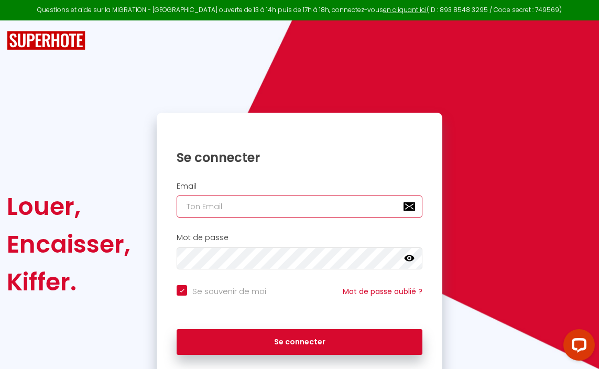
type input "[EMAIL_ADDRESS][DOMAIN_NAME]"
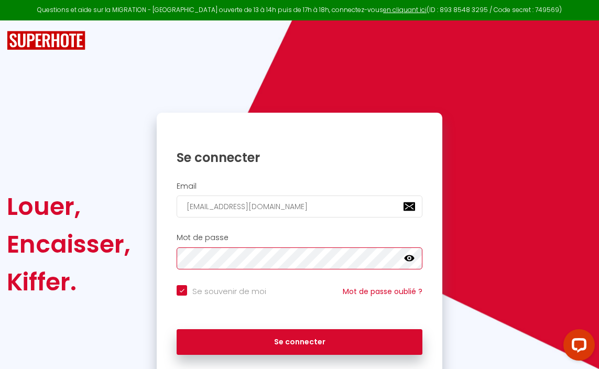
click at [299, 340] on button "Se connecter" at bounding box center [300, 342] width 246 height 26
checkbox input "true"
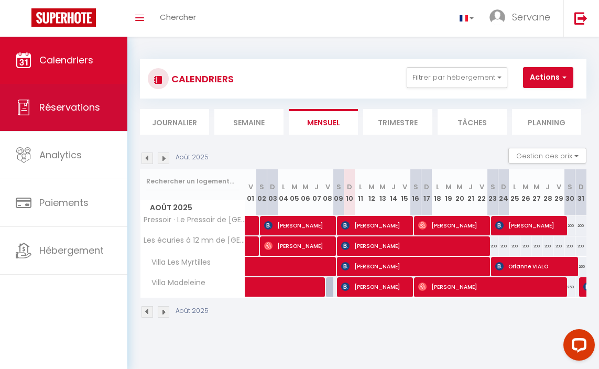
click at [88, 115] on link "Réservations" at bounding box center [63, 107] width 127 height 47
select select "not_cancelled"
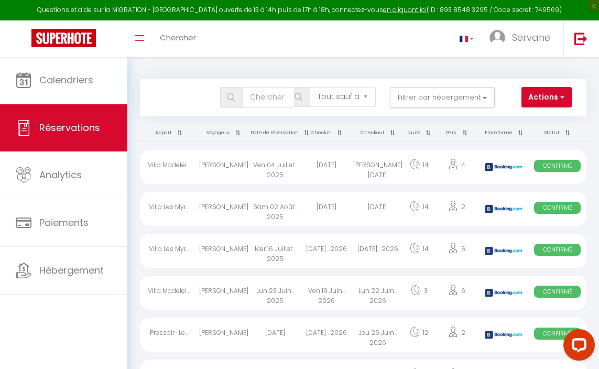
click at [291, 132] on th "Date de réservation" at bounding box center [275, 133] width 51 height 18
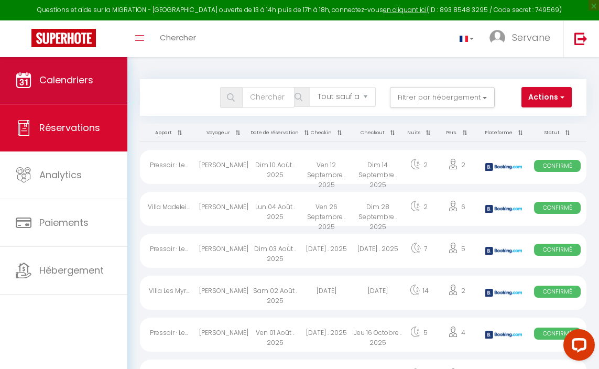
click at [81, 90] on link "Calendriers" at bounding box center [63, 80] width 127 height 47
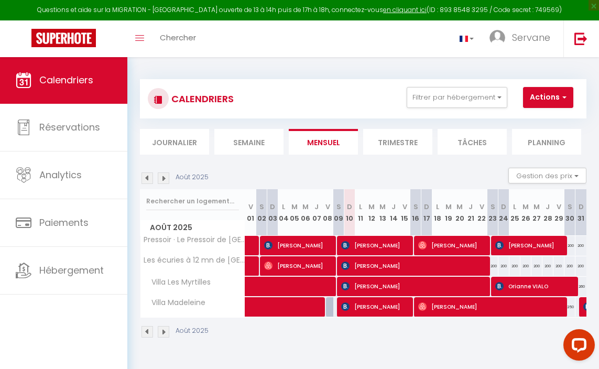
click at [565, 99] on span "button" at bounding box center [563, 97] width 6 height 10
click at [565, 100] on span "button" at bounding box center [563, 97] width 6 height 10
click at [567, 177] on button "Gestion des prix" at bounding box center [548, 176] width 78 height 16
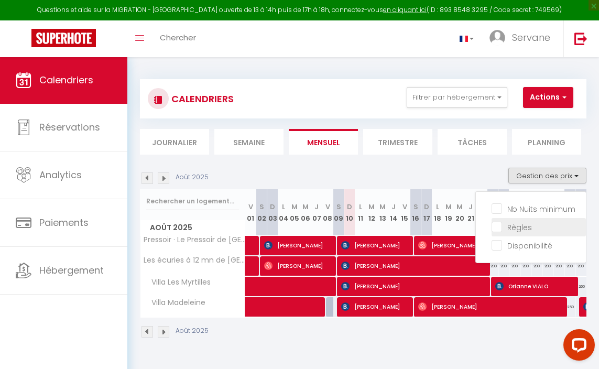
click at [501, 225] on input "Règles" at bounding box center [539, 226] width 94 height 10
checkbox input "true"
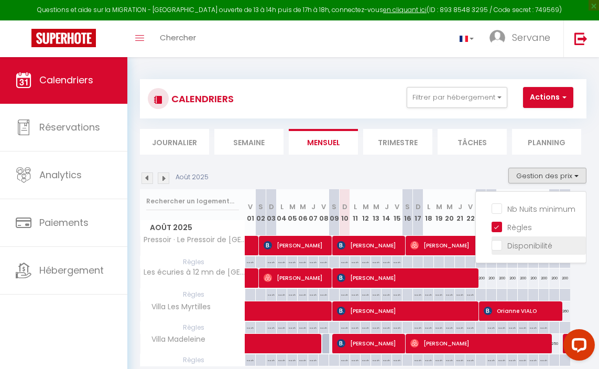
click at [499, 245] on input "Disponibilité" at bounding box center [539, 245] width 94 height 10
checkbox input "true"
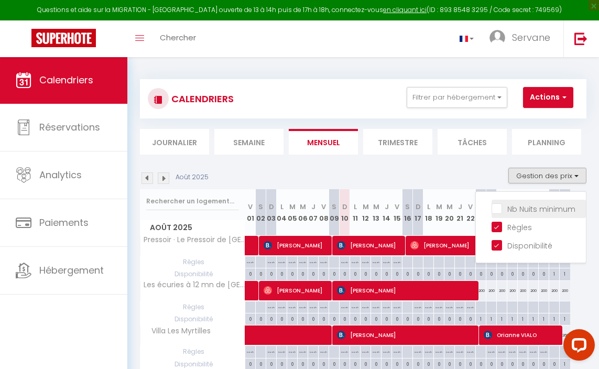
click at [497, 212] on input "Nb Nuits minimum" at bounding box center [539, 208] width 94 height 10
checkbox input "true"
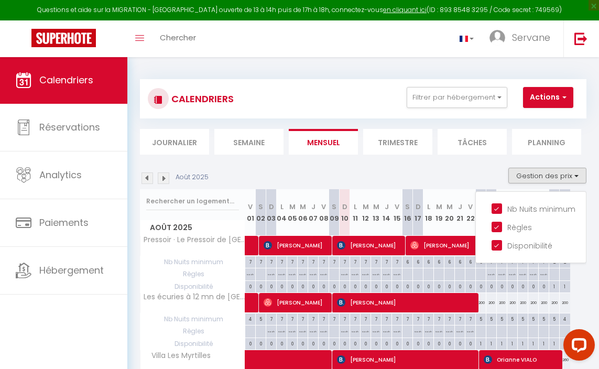
click at [421, 173] on div "Août 2025 Gestion des prix Nb Nuits minimum Règles Disponibilité" at bounding box center [363, 178] width 447 height 21
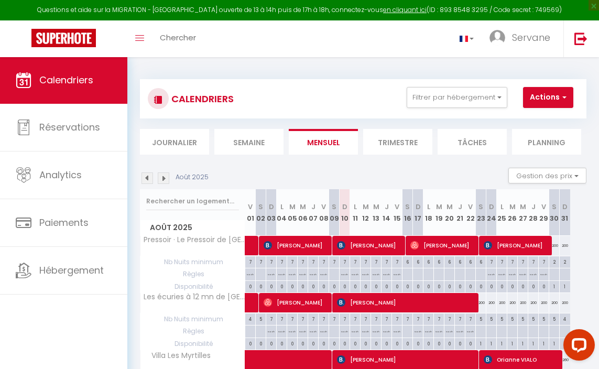
click at [161, 181] on img at bounding box center [164, 179] width 12 height 12
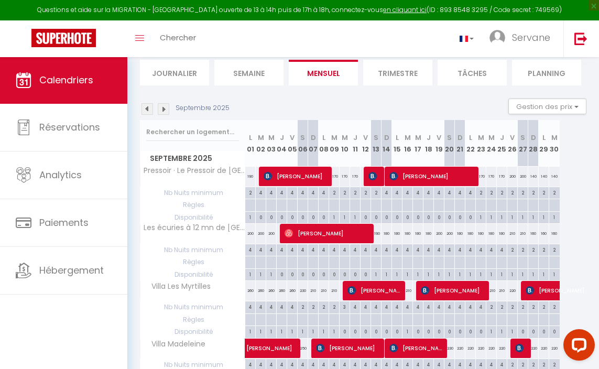
scroll to position [69, 0]
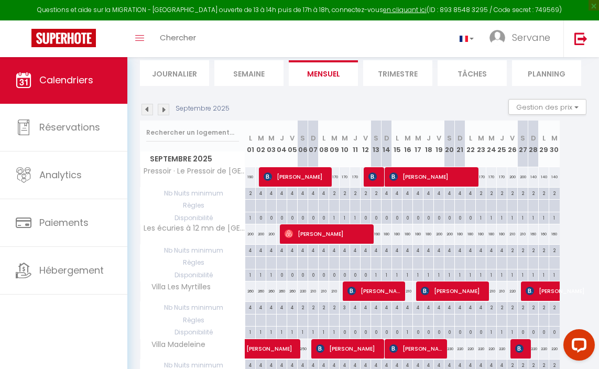
click at [146, 110] on img at bounding box center [148, 110] width 12 height 12
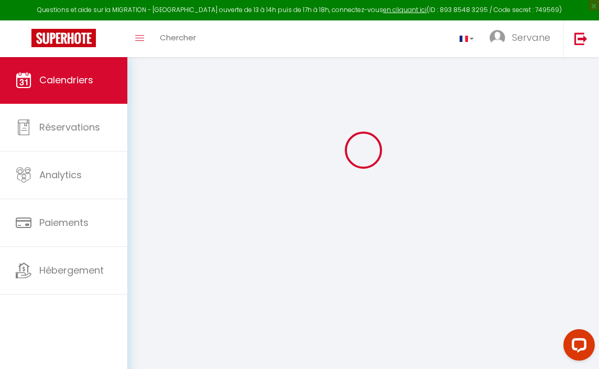
scroll to position [57, 0]
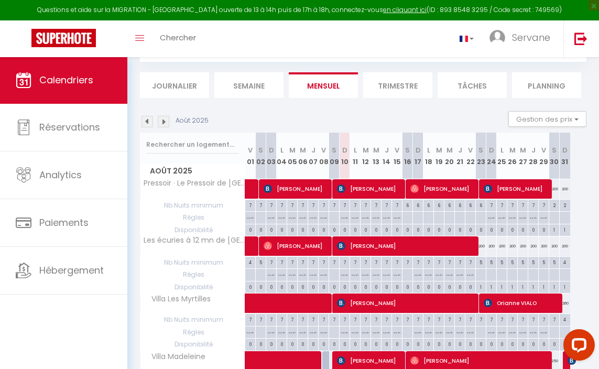
click at [482, 262] on div "5" at bounding box center [481, 262] width 10 height 10
click at [483, 264] on div "5" at bounding box center [481, 262] width 10 height 10
click at [492, 264] on div "5" at bounding box center [492, 262] width 10 height 10
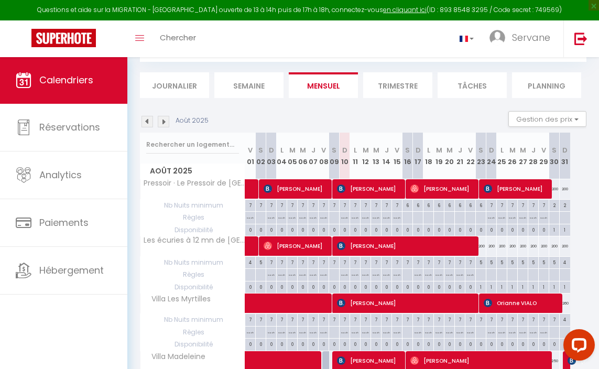
click at [492, 264] on div "5" at bounding box center [492, 262] width 10 height 10
click at [481, 264] on div "5" at bounding box center [481, 262] width 10 height 10
click at [498, 262] on div "5" at bounding box center [502, 262] width 10 height 10
click at [502, 262] on div "5" at bounding box center [502, 262] width 10 height 10
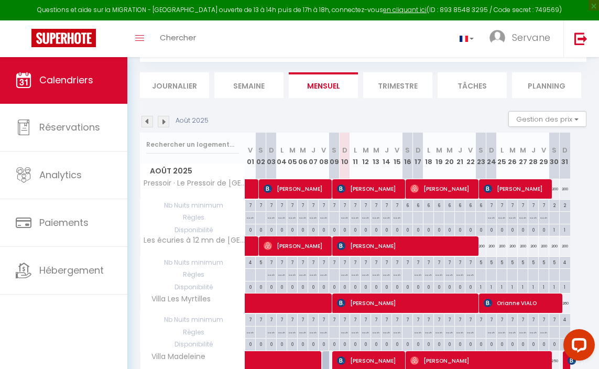
click at [511, 263] on div "5" at bounding box center [513, 262] width 10 height 10
click at [519, 263] on div "5" at bounding box center [523, 262] width 10 height 10
click at [521, 263] on div "5" at bounding box center [523, 262] width 10 height 10
click at [534, 263] on div "5" at bounding box center [534, 262] width 10 height 10
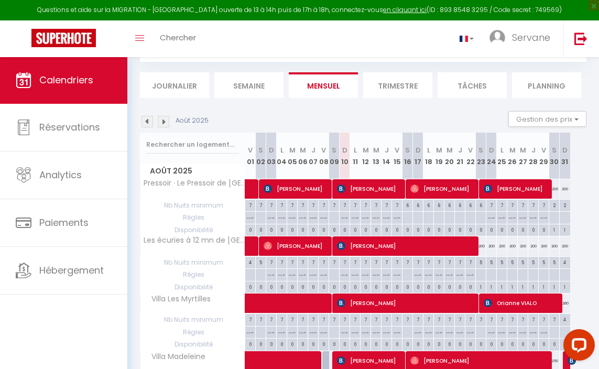
click at [534, 263] on div "5" at bounding box center [534, 262] width 10 height 10
click at [546, 263] on div "5" at bounding box center [544, 262] width 10 height 10
click at [554, 263] on div "5" at bounding box center [555, 262] width 10 height 10
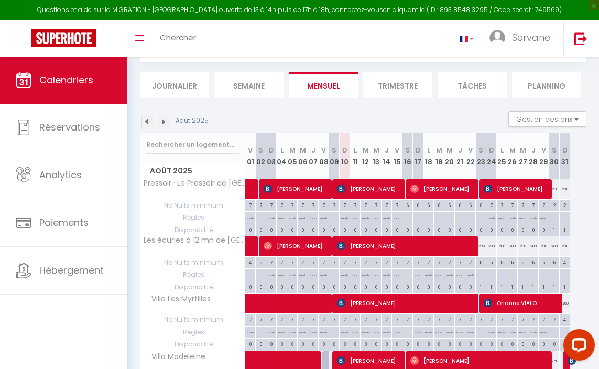
click at [554, 263] on div "5" at bounding box center [555, 262] width 10 height 10
